Goal: Information Seeking & Learning: Learn about a topic

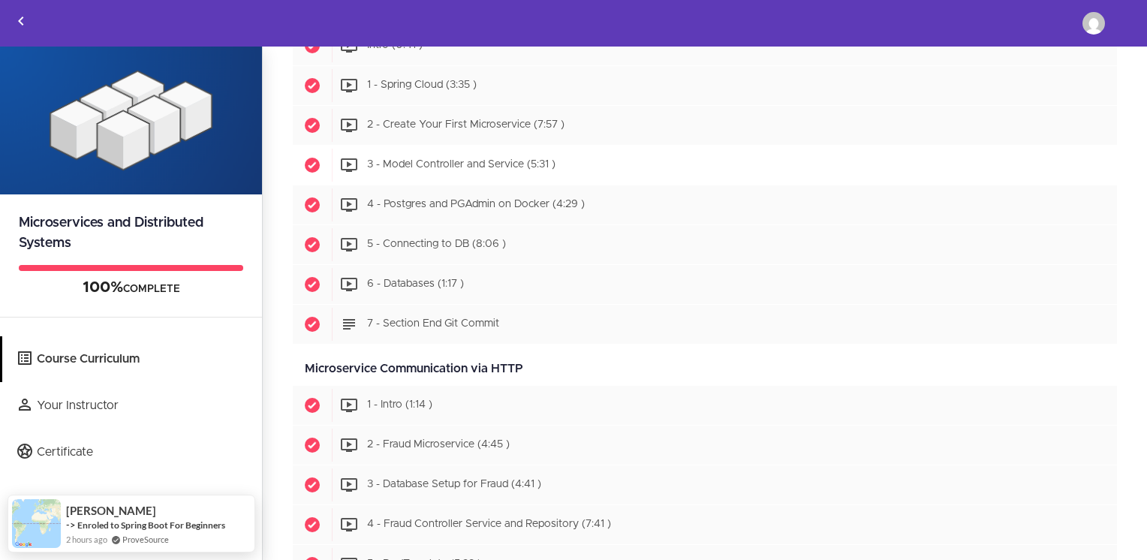
scroll to position [751, 0]
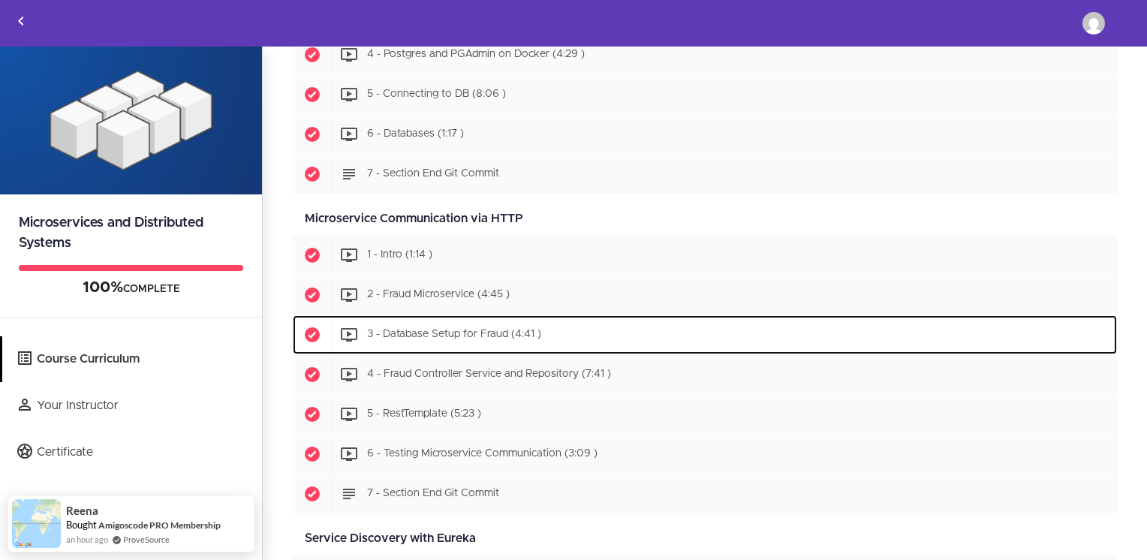
click at [456, 340] on div "Start 3 - Database Setup for Fraud (4:41 )" at bounding box center [724, 334] width 785 height 33
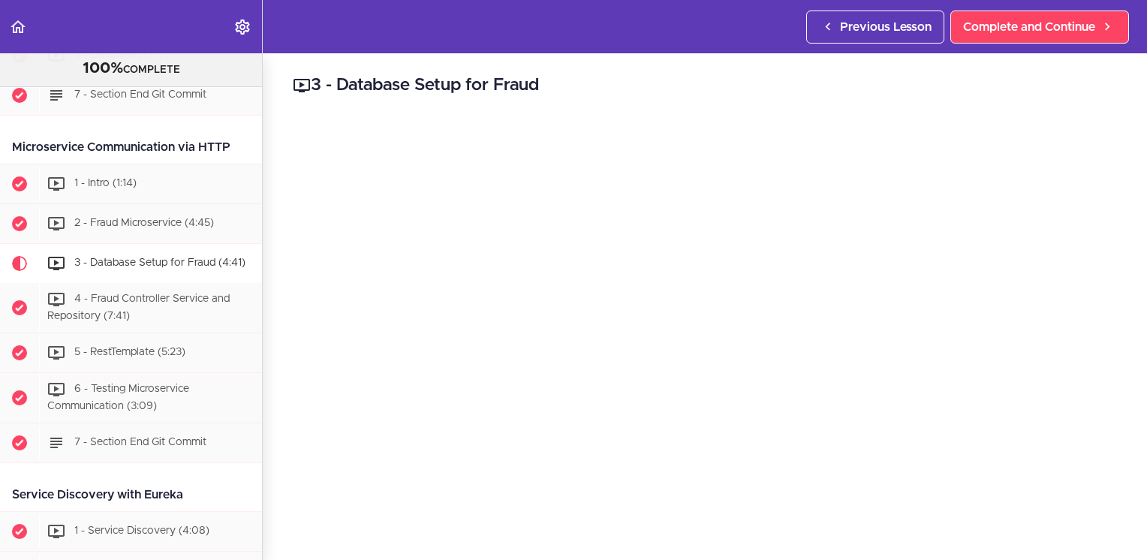
scroll to position [804, 0]
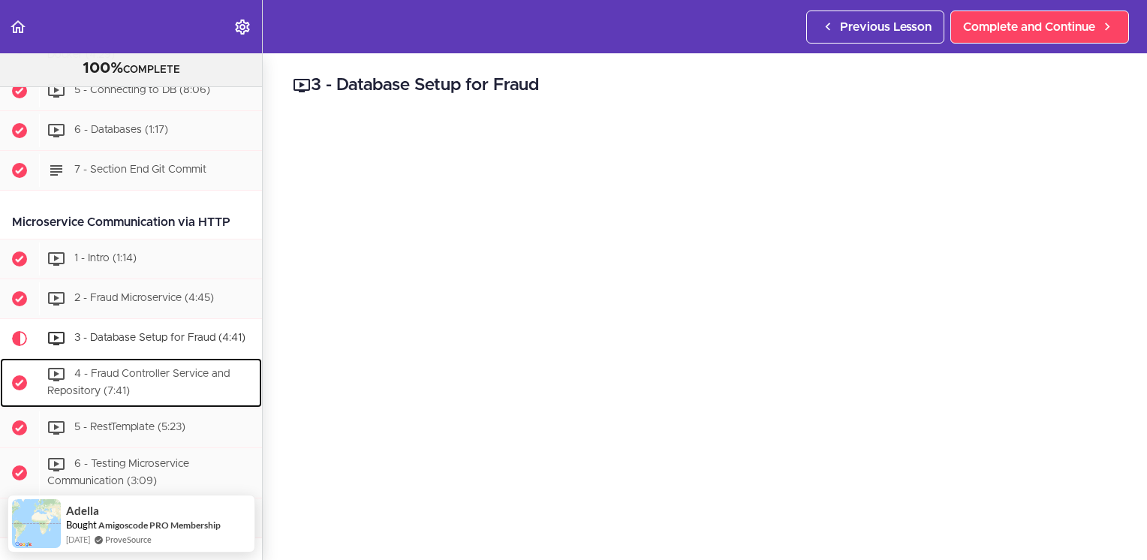
click at [187, 381] on div "4 - Fraud Controller Service and Repository (7:41)" at bounding box center [150, 383] width 223 height 50
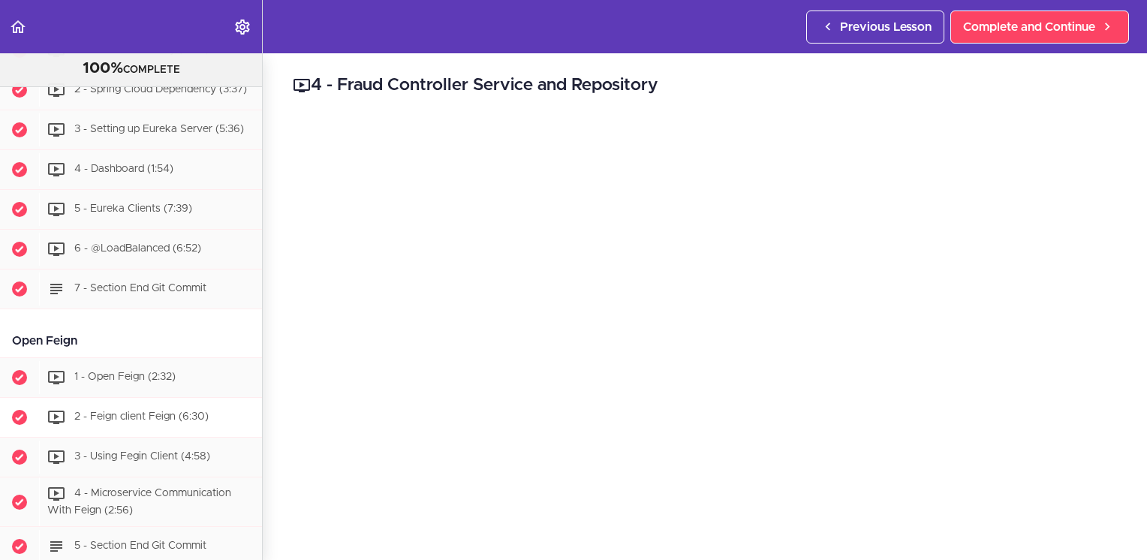
scroll to position [1407, 0]
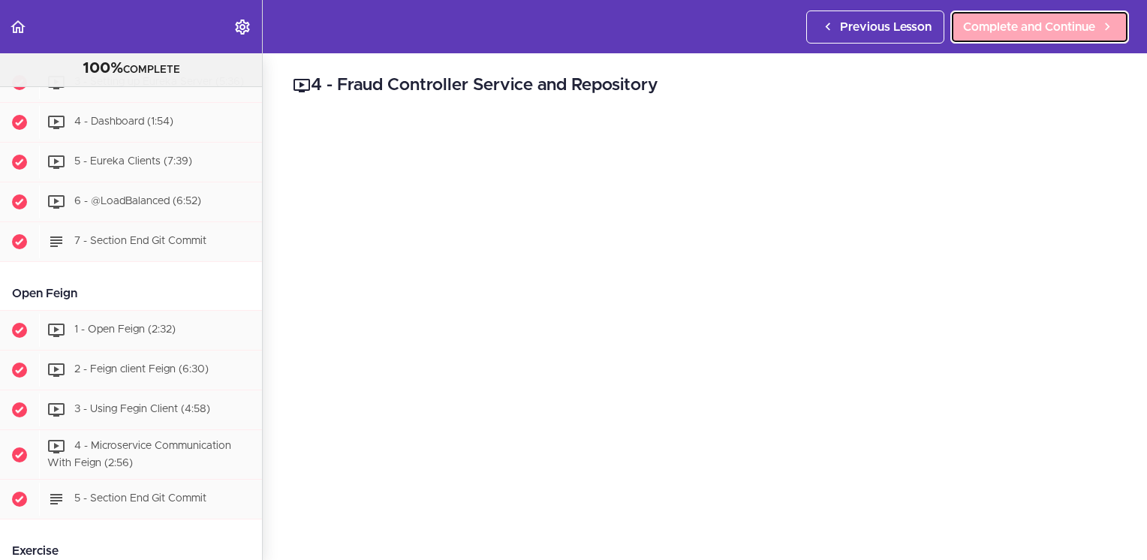
click at [994, 23] on span "Complete and Continue" at bounding box center [1029, 27] width 132 height 18
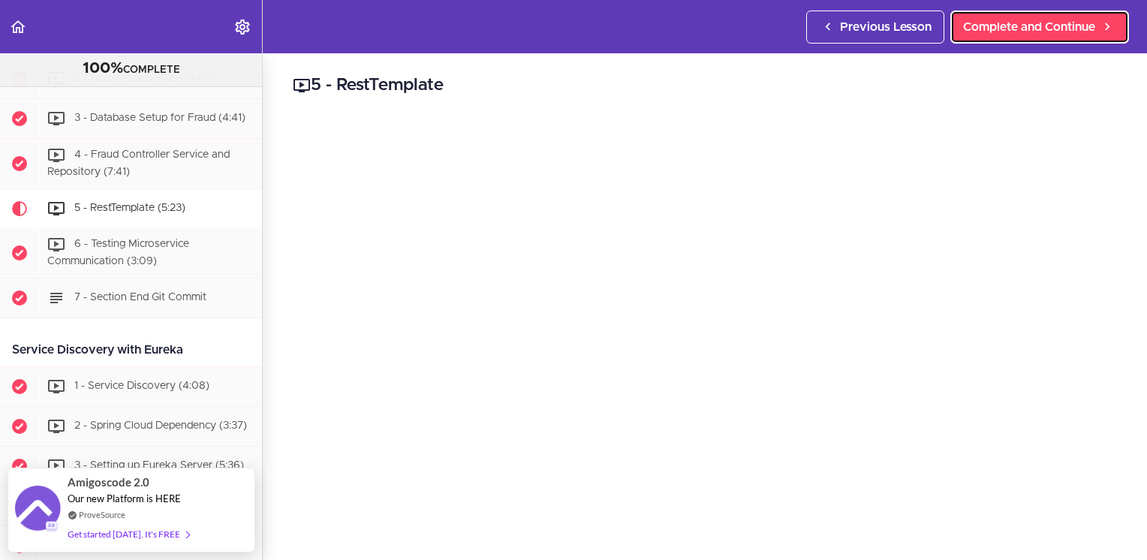
scroll to position [75, 0]
